Goal: Check status: Check status

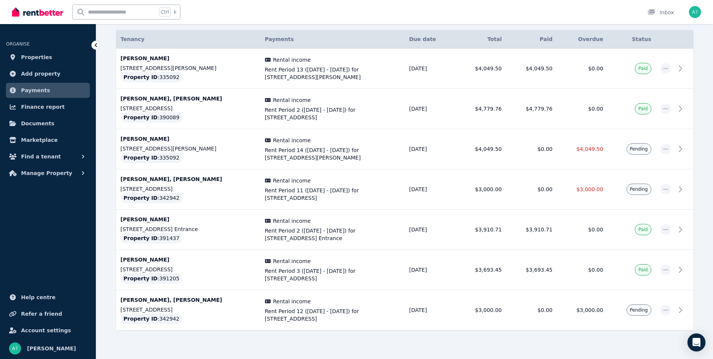
scroll to position [147, 0]
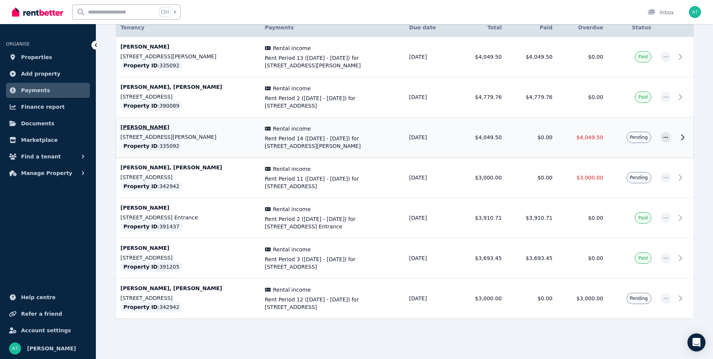
click at [336, 147] on span "Rent Period 14 ([DATE] - [DATE]) for [STREET_ADDRESS][PERSON_NAME]" at bounding box center [332, 142] width 135 height 15
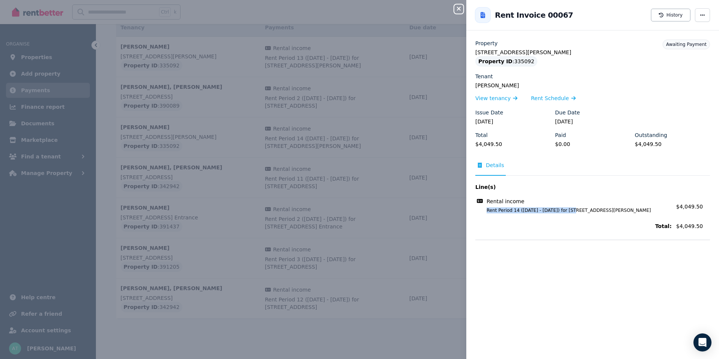
drag, startPoint x: 484, startPoint y: 212, endPoint x: 569, endPoint y: 211, distance: 85.3
click at [569, 211] on span "Rent Period 14 ([DATE] - [DATE]) for [STREET_ADDRESS][PERSON_NAME]" at bounding box center [574, 210] width 194 height 6
copy span "Rent Period 14 ([DATE] - [DATE])"
drag, startPoint x: 560, startPoint y: 12, endPoint x: 536, endPoint y: 18, distance: 24.5
click at [536, 18] on div "Rent Invoice 00067 History" at bounding box center [592, 15] width 253 height 24
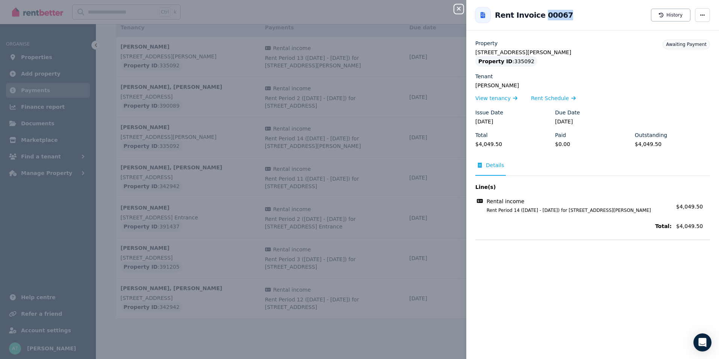
copy h2 "00067"
click at [454, 9] on div "Close panel Back to Rent Invoice 00067 History Property [STREET_ADDRESS][PERSON…" at bounding box center [359, 179] width 719 height 359
